Goal: Task Accomplishment & Management: Manage account settings

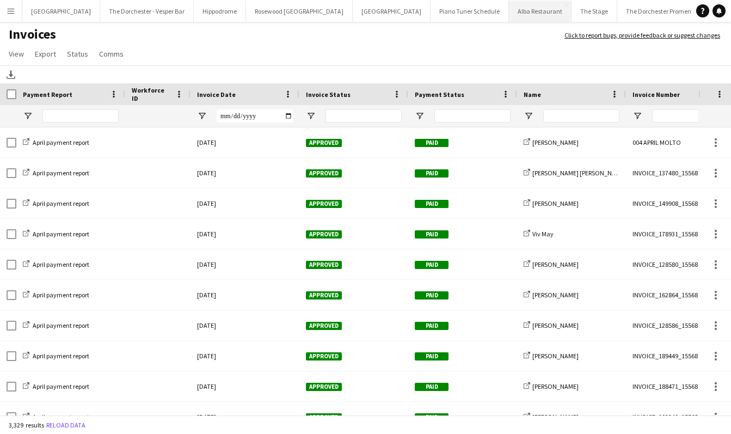
click at [509, 18] on button "Alba Restaurant Close" at bounding box center [540, 11] width 63 height 21
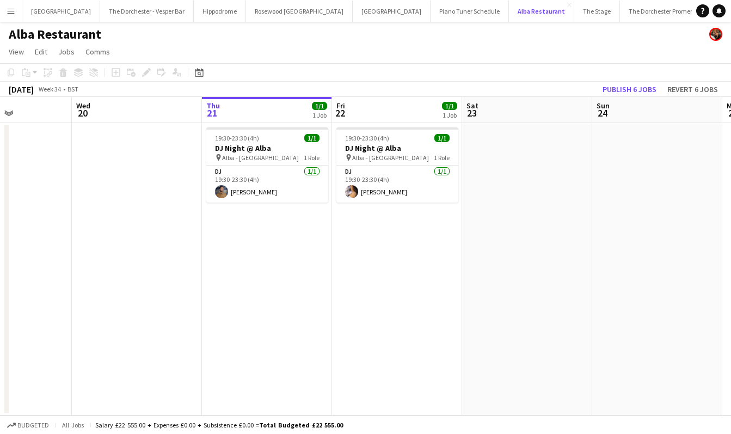
scroll to position [0, 481]
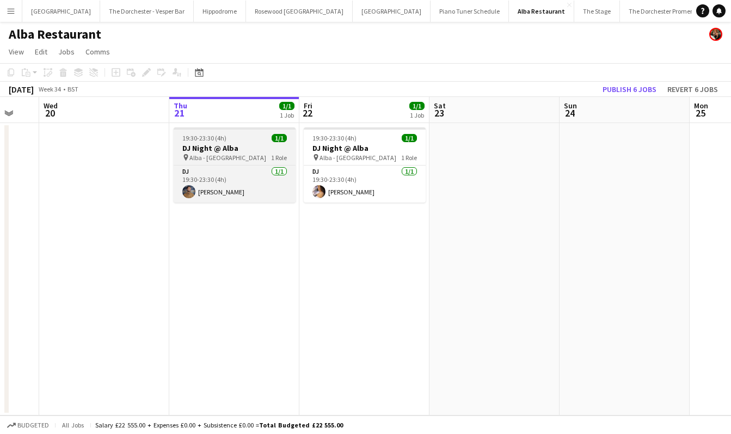
click at [252, 158] on div "pin Alba - [GEOGRAPHIC_DATA] 1 Role" at bounding box center [235, 157] width 122 height 9
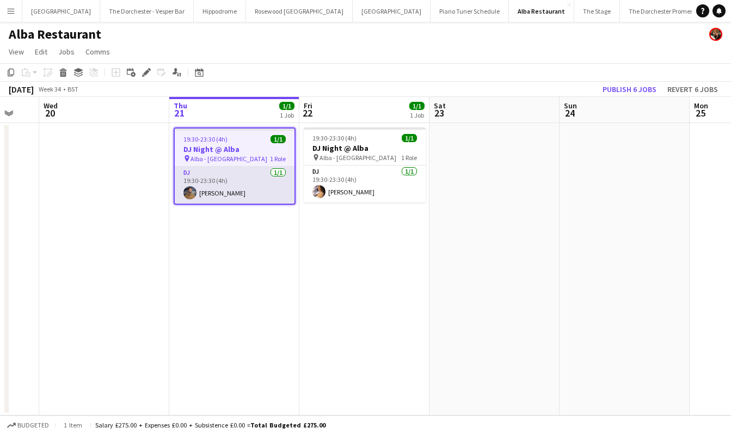
click at [258, 184] on app-card-role "DJ [DATE] 19:30-23:30 (4h) [PERSON_NAME]" at bounding box center [235, 184] width 120 height 37
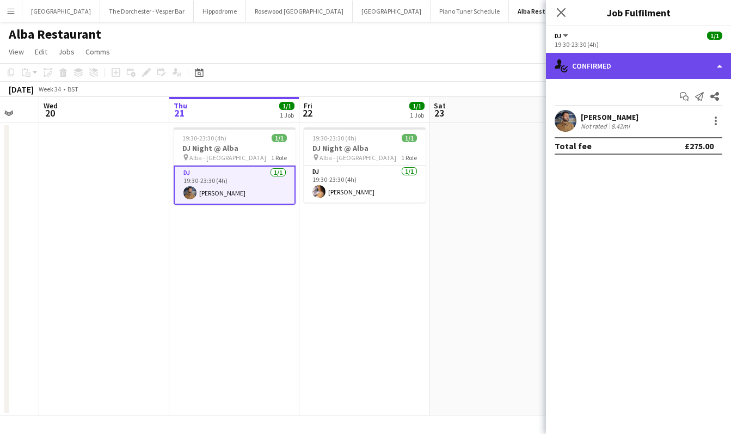
click at [715, 67] on div "single-neutral-actions-check-2 Confirmed" at bounding box center [638, 66] width 185 height 26
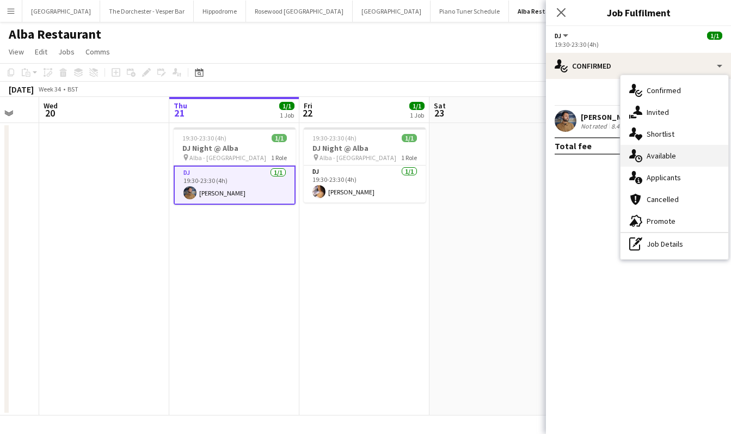
click at [684, 156] on div "single-neutral-actions-upload Available" at bounding box center [674, 156] width 108 height 22
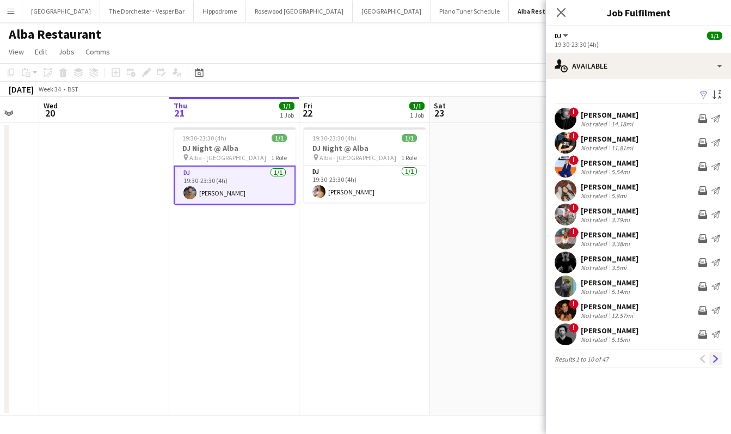
click at [714, 357] on app-icon "Next" at bounding box center [716, 359] width 8 height 8
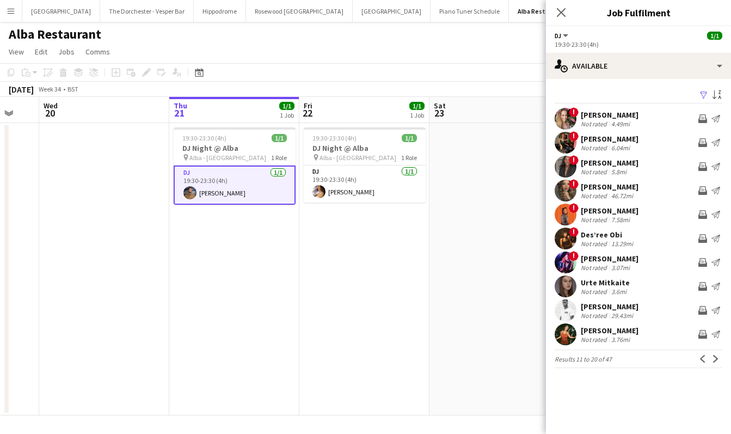
click at [714, 357] on app-icon "Next" at bounding box center [716, 359] width 8 height 8
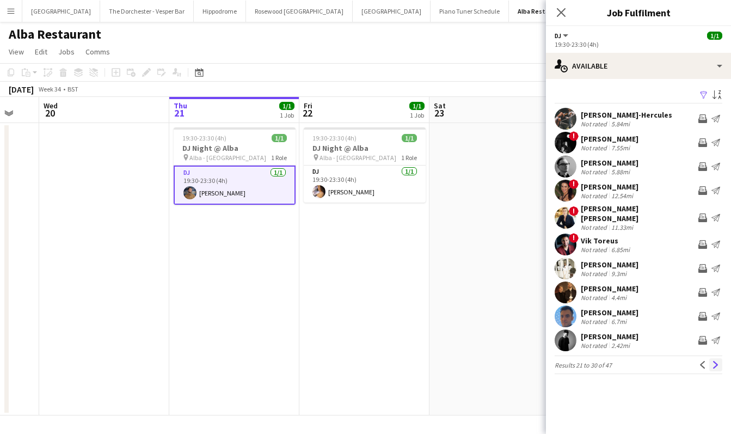
click at [714, 361] on app-icon "Next" at bounding box center [716, 365] width 8 height 8
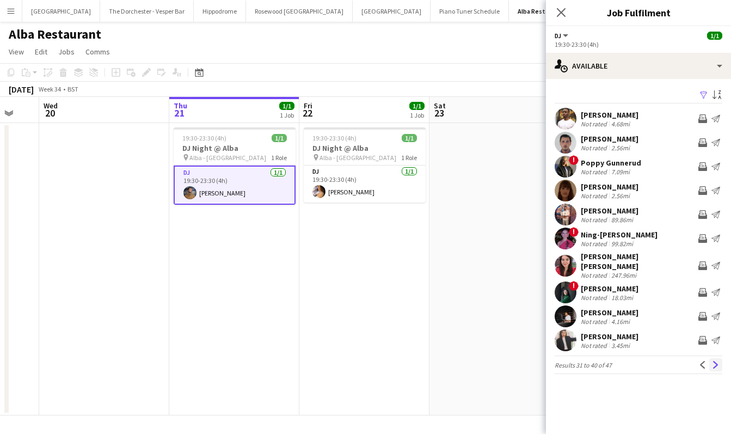
click at [714, 361] on app-icon "Next" at bounding box center [716, 365] width 8 height 8
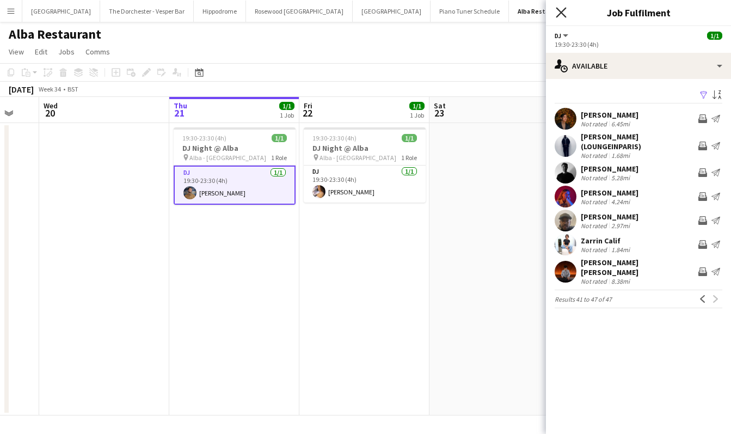
click at [556, 13] on icon "Close pop-in" at bounding box center [560, 12] width 10 height 10
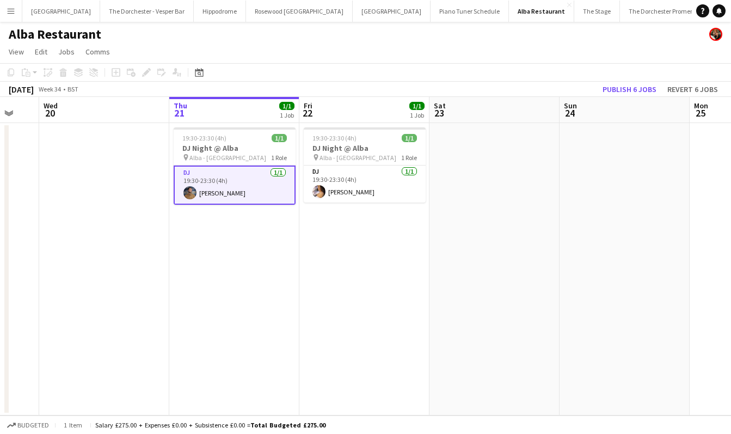
click at [20, 9] on button "Menu" at bounding box center [11, 11] width 22 height 22
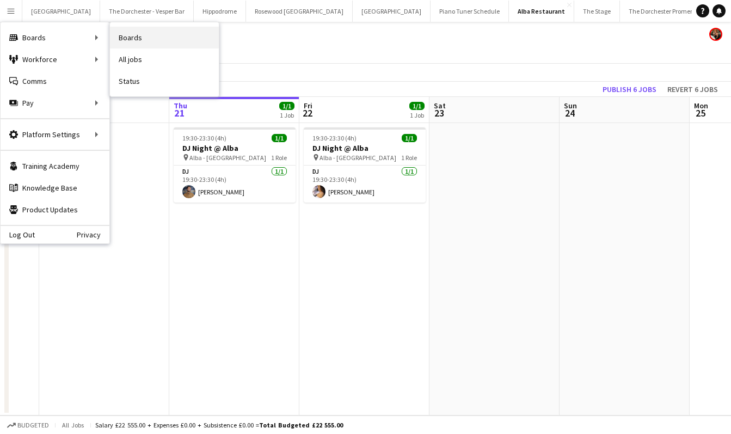
click at [129, 33] on link "Boards" at bounding box center [164, 38] width 109 height 22
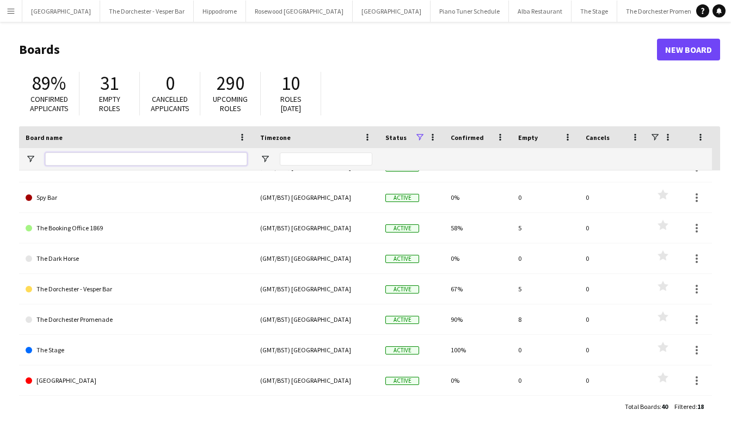
click at [151, 160] on input "Board name Filter Input" at bounding box center [146, 158] width 202 height 13
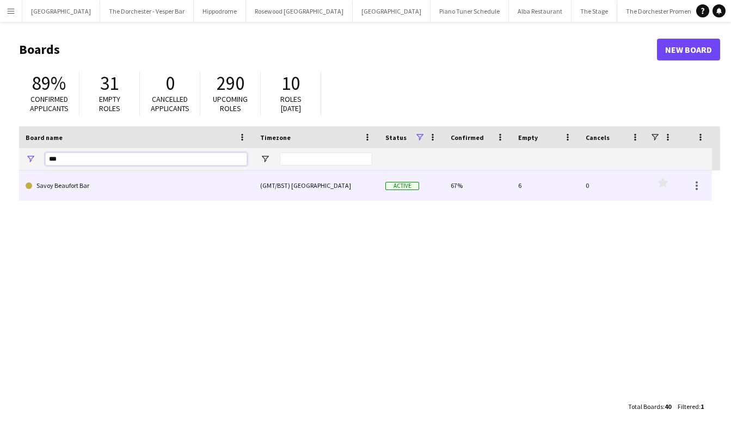
type input "***"
click at [139, 186] on link "Savoy Beaufort Bar" at bounding box center [136, 185] width 221 height 30
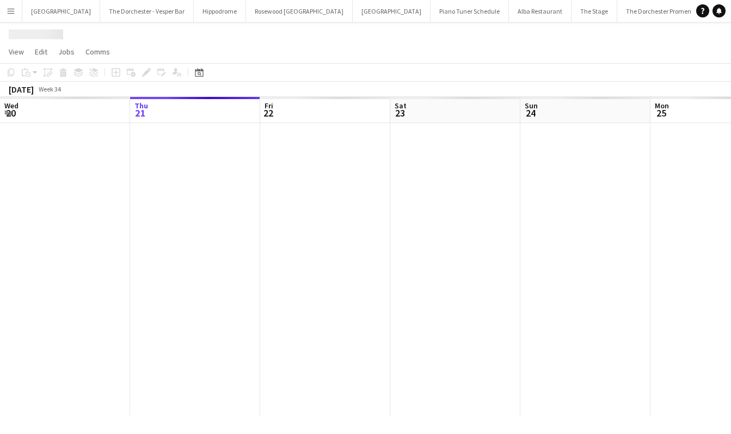
scroll to position [0, 25]
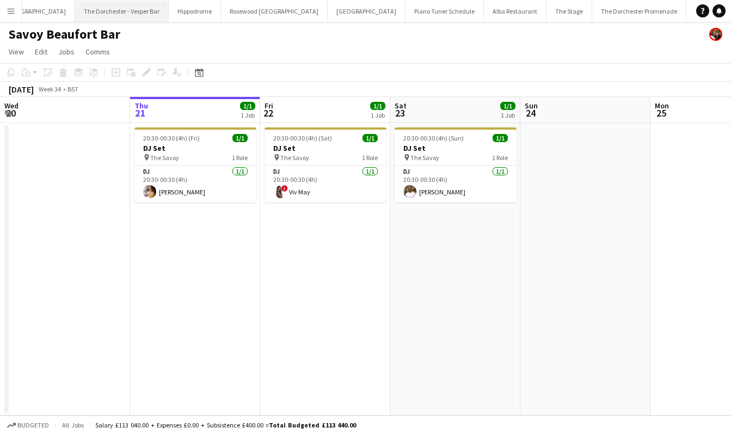
click at [110, 7] on button "The Dorchester - Vesper Bar Close" at bounding box center [122, 11] width 94 height 21
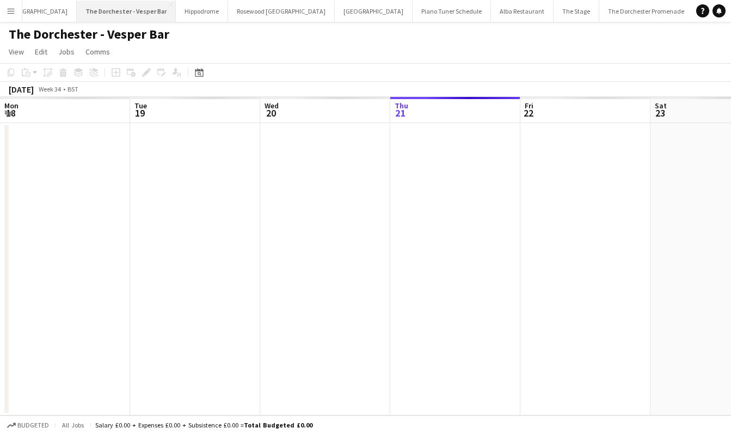
scroll to position [0, 260]
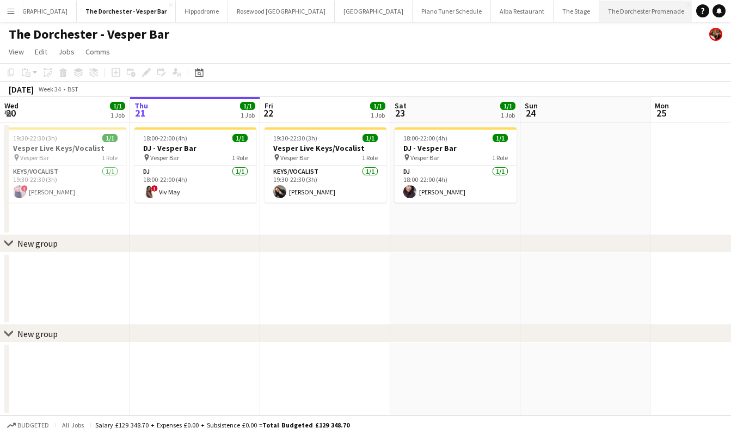
click at [599, 16] on button "The Dorchester Promenade Close" at bounding box center [646, 11] width 94 height 21
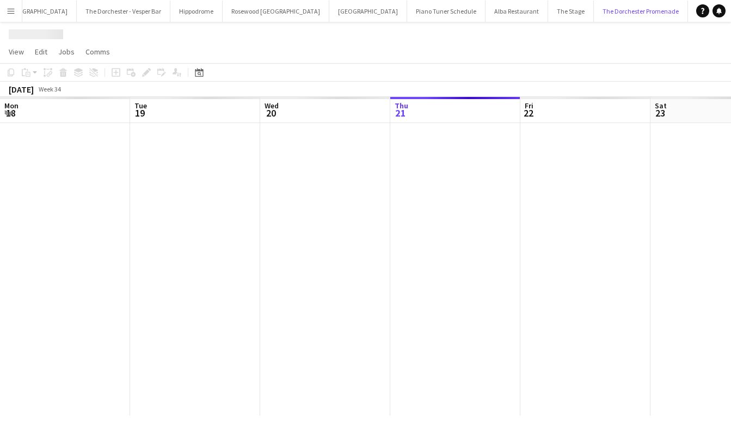
scroll to position [0, 260]
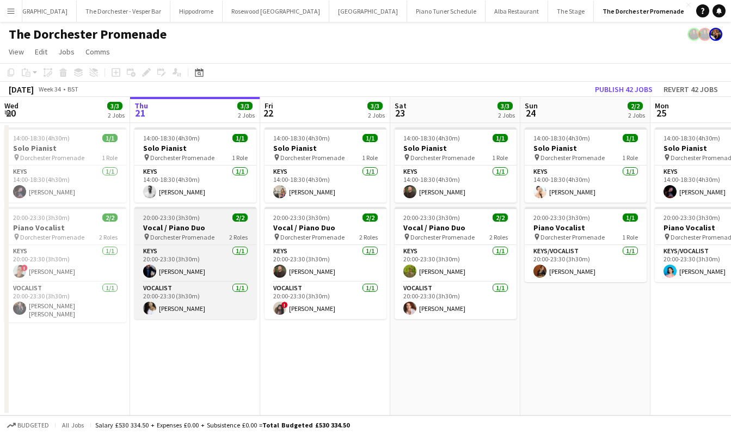
click at [198, 240] on span "Dorchester Promenade" at bounding box center [182, 237] width 64 height 8
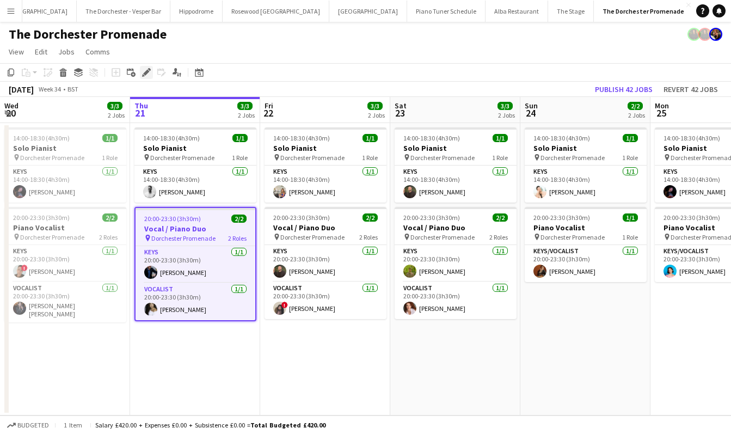
click at [145, 72] on icon at bounding box center [146, 73] width 6 height 6
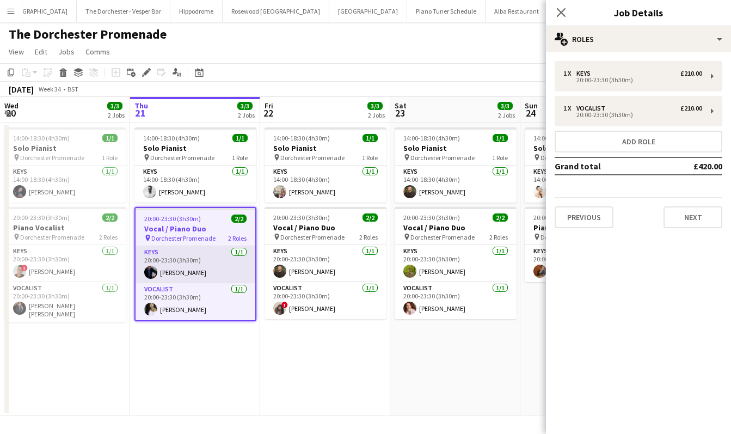
click at [208, 259] on app-card-role "Keys [DATE] 20:00-23:30 (3h30m) [PERSON_NAME]" at bounding box center [195, 264] width 120 height 37
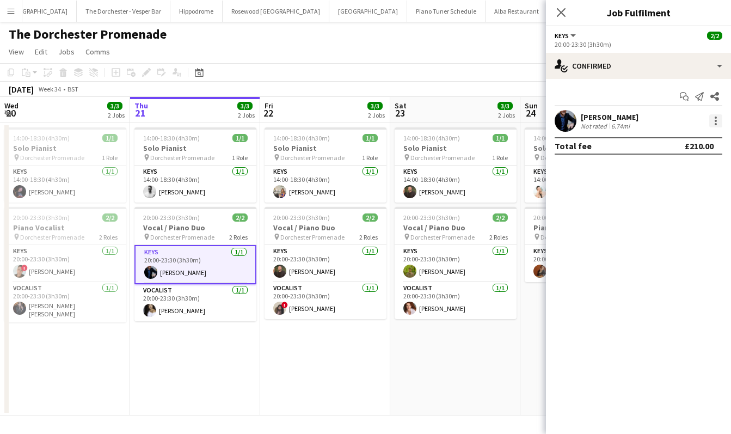
click at [718, 123] on div at bounding box center [715, 120] width 13 height 13
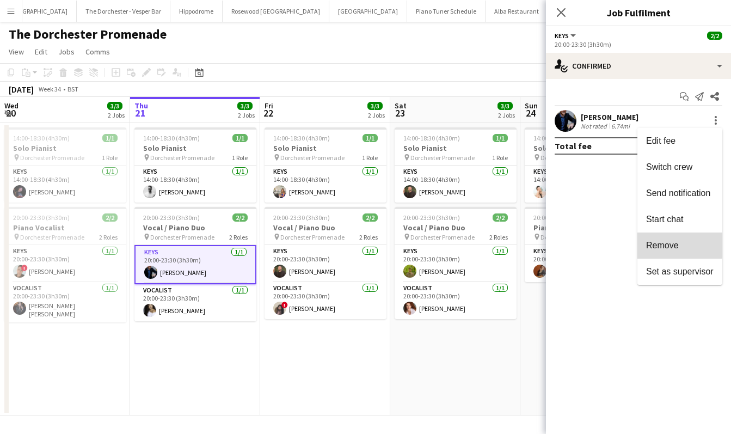
click at [666, 242] on span "Remove" at bounding box center [662, 244] width 33 height 9
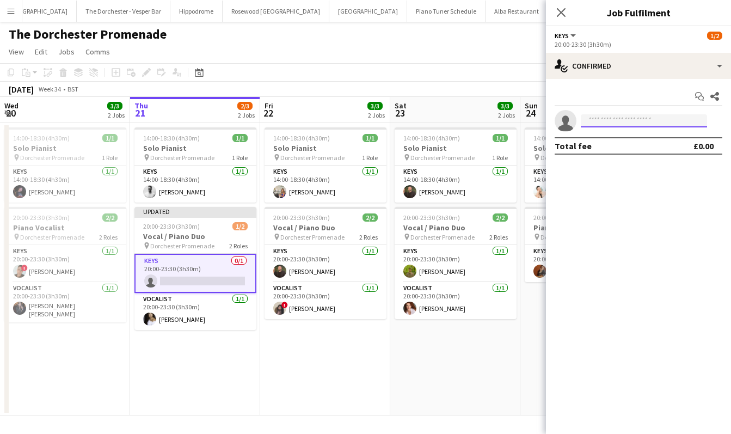
click at [619, 123] on input at bounding box center [643, 120] width 126 height 13
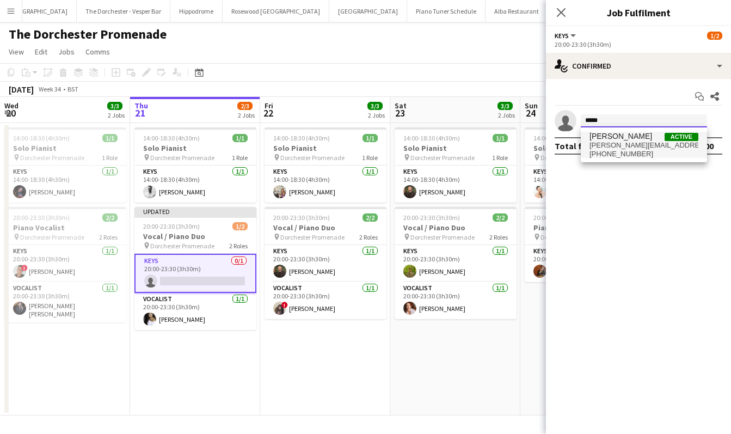
type input "*****"
click at [610, 152] on span "[PHONE_NUMBER]" at bounding box center [643, 154] width 109 height 9
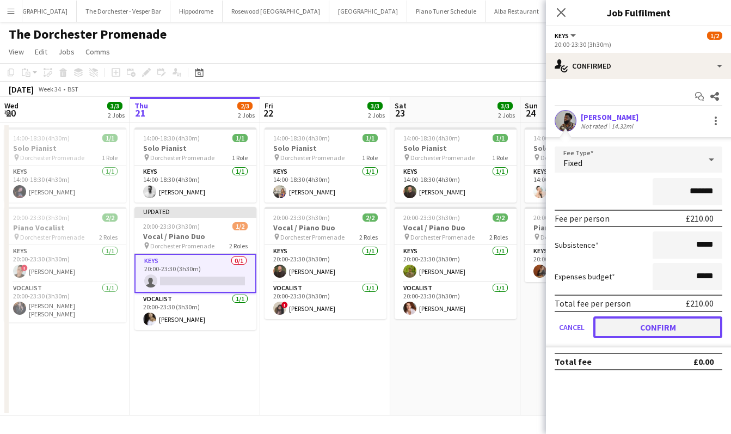
click at [640, 331] on button "Confirm" at bounding box center [657, 327] width 129 height 22
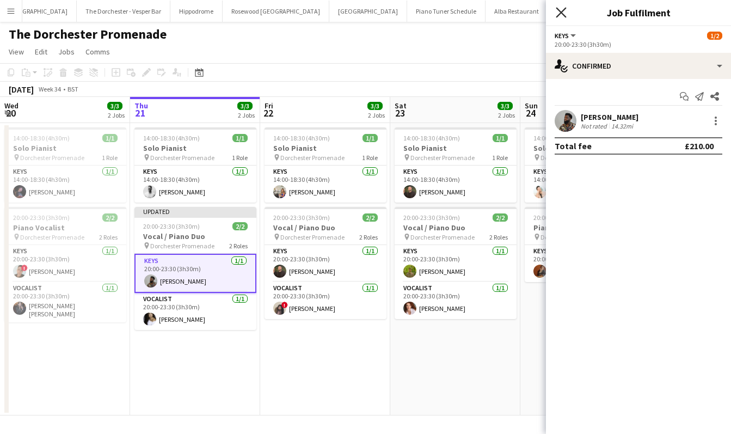
click at [563, 11] on icon "Close pop-in" at bounding box center [560, 12] width 10 height 10
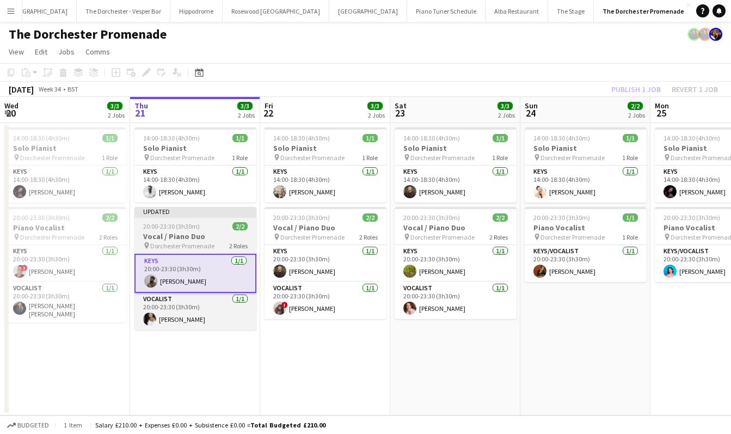
click at [207, 227] on div "20:00-23:30 (3h30m) 2/2" at bounding box center [195, 226] width 122 height 8
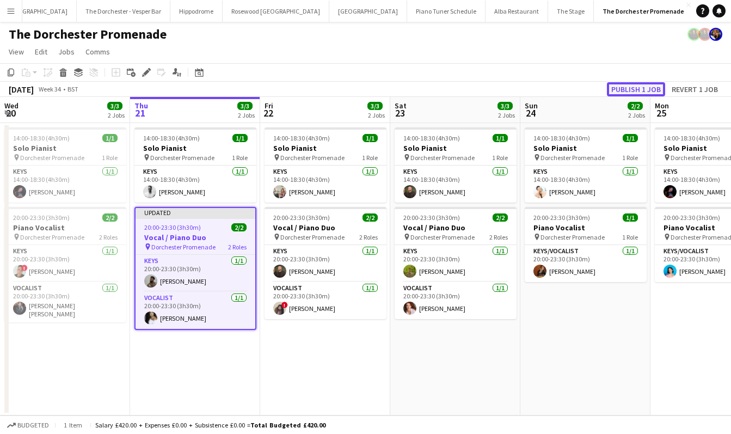
click at [642, 84] on button "Publish 1 job" at bounding box center [636, 89] width 58 height 14
